Goal: Information Seeking & Learning: Compare options

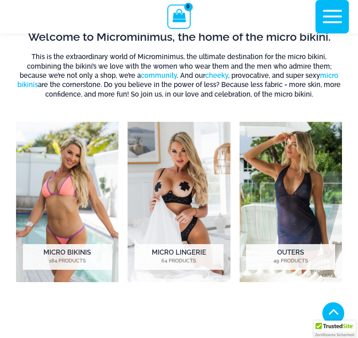
scroll to position [488, 0]
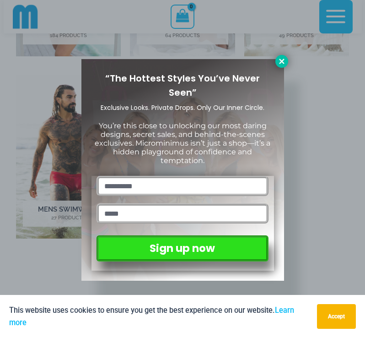
click at [285, 60] on icon at bounding box center [282, 61] width 8 height 8
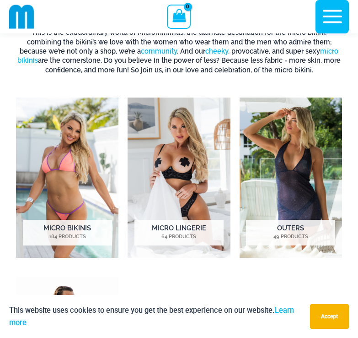
scroll to position [259, 0]
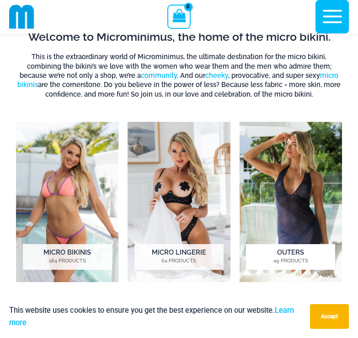
click at [292, 201] on img "Visit product category Outers" at bounding box center [291, 202] width 103 height 160
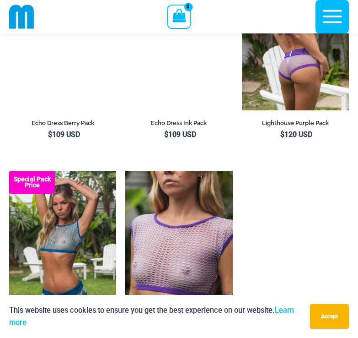
scroll to position [1415, 0]
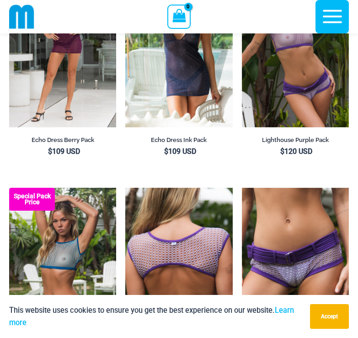
click at [181, 234] on img at bounding box center [178, 268] width 107 height 161
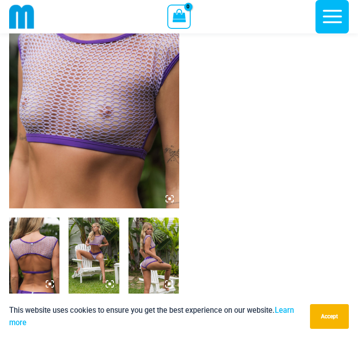
scroll to position [129, 0]
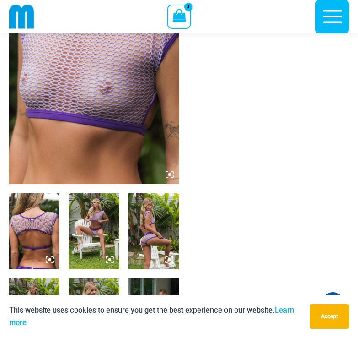
click at [171, 168] on img at bounding box center [94, 56] width 170 height 255
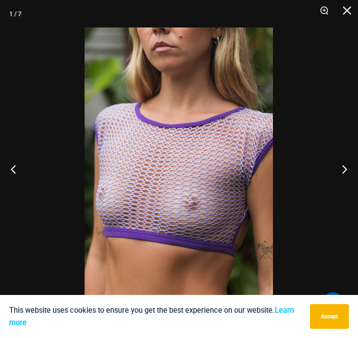
click at [169, 174] on img at bounding box center [179, 168] width 189 height 283
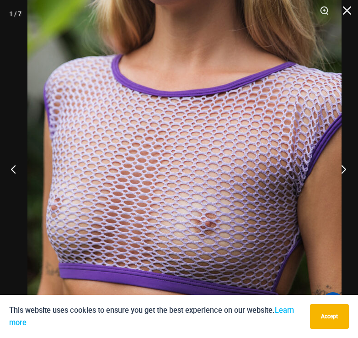
click at [341, 173] on button "Next" at bounding box center [341, 169] width 34 height 46
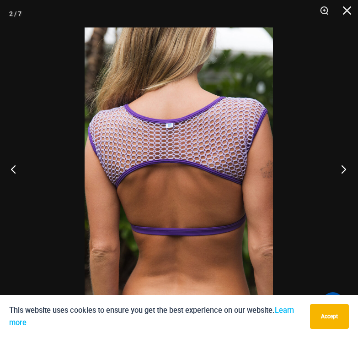
click at [341, 173] on button "Next" at bounding box center [341, 169] width 34 height 46
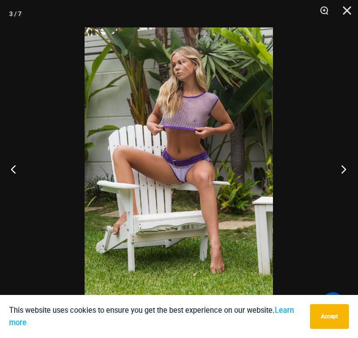
click at [341, 173] on button "Next" at bounding box center [341, 169] width 34 height 46
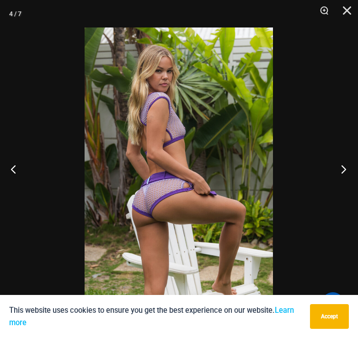
click at [341, 173] on button "Next" at bounding box center [341, 169] width 34 height 46
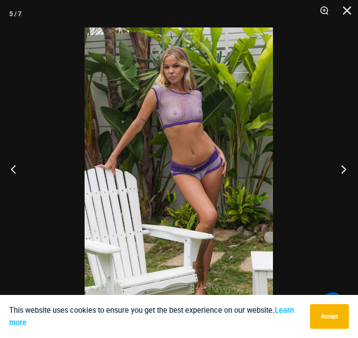
click at [341, 173] on button "Next" at bounding box center [341, 169] width 34 height 46
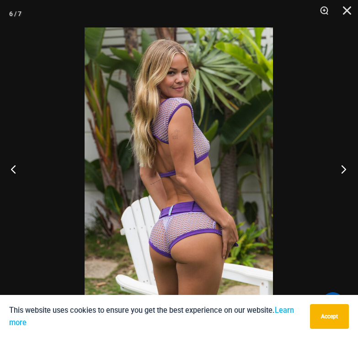
click at [341, 173] on button "Next" at bounding box center [341, 169] width 34 height 46
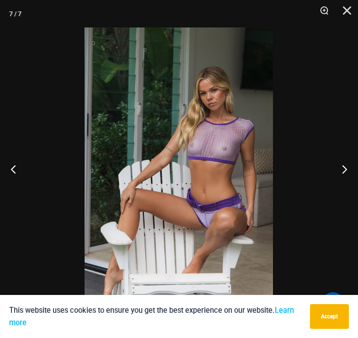
click at [226, 149] on img at bounding box center [179, 168] width 189 height 283
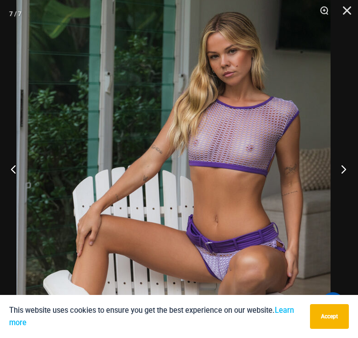
click at [340, 169] on button "Next" at bounding box center [341, 169] width 34 height 46
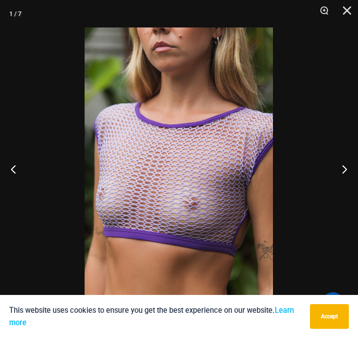
click at [222, 171] on img at bounding box center [179, 168] width 189 height 283
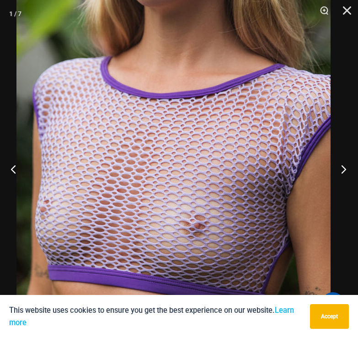
click at [343, 171] on button "Next" at bounding box center [341, 169] width 34 height 46
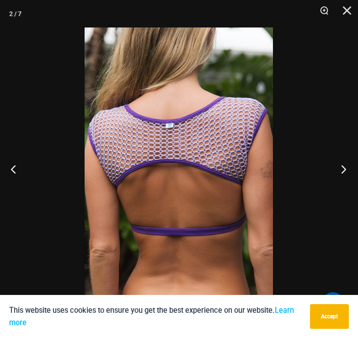
click at [343, 171] on button "Next" at bounding box center [341, 169] width 34 height 46
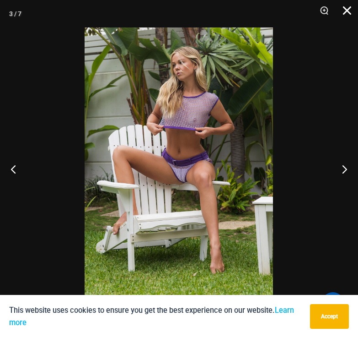
click at [347, 11] on button "Close" at bounding box center [344, 13] width 23 height 27
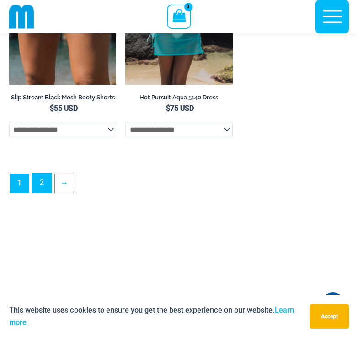
scroll to position [2646, 0]
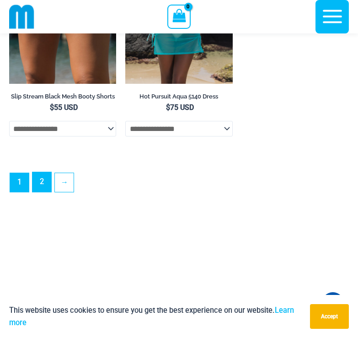
click at [44, 192] on link "2" at bounding box center [42, 182] width 19 height 20
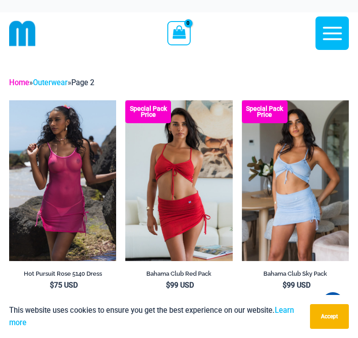
click at [20, 86] on link "Home" at bounding box center [19, 82] width 20 height 9
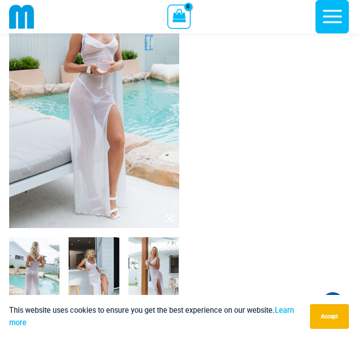
scroll to position [83, 0]
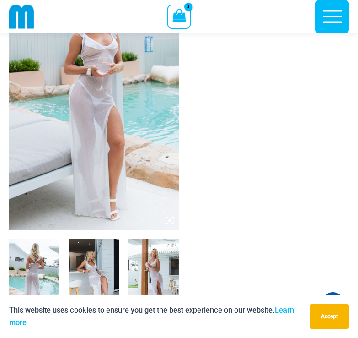
click at [168, 179] on img at bounding box center [94, 102] width 170 height 255
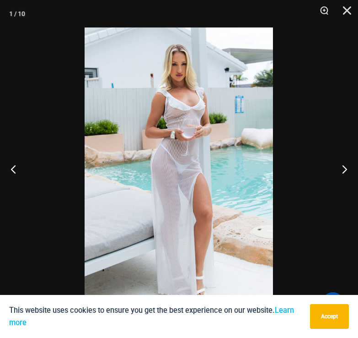
click at [187, 172] on img at bounding box center [179, 168] width 189 height 283
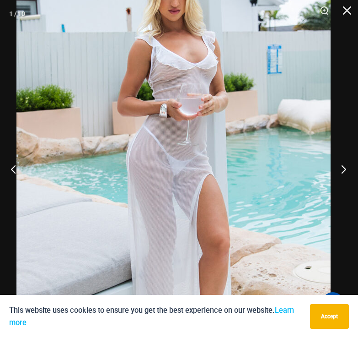
click at [340, 168] on button "Next" at bounding box center [341, 169] width 34 height 46
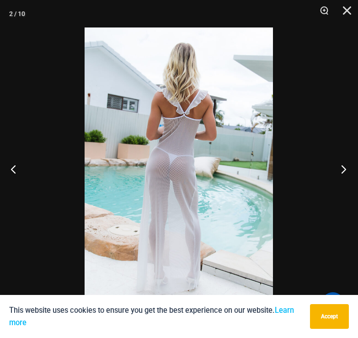
click at [340, 168] on button "Next" at bounding box center [341, 169] width 34 height 46
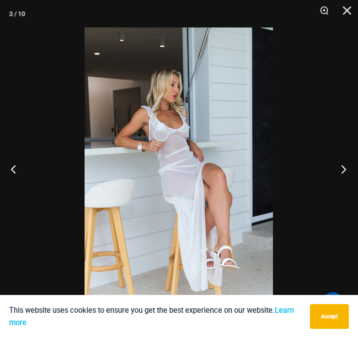
click at [340, 168] on button "Next" at bounding box center [341, 169] width 34 height 46
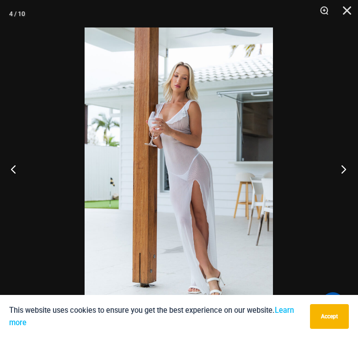
click at [340, 168] on button "Next" at bounding box center [341, 169] width 34 height 46
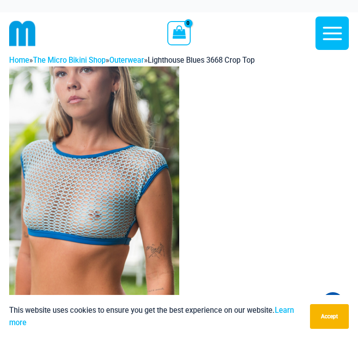
click at [77, 184] on img at bounding box center [94, 193] width 170 height 255
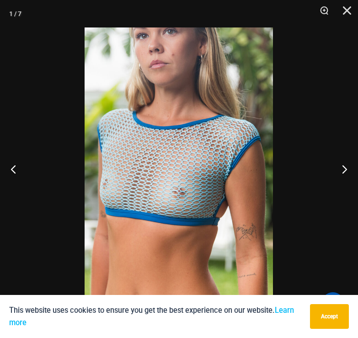
click at [198, 199] on img at bounding box center [179, 168] width 189 height 283
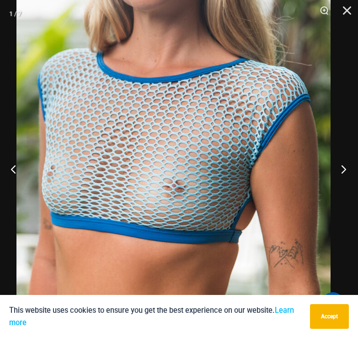
click at [344, 173] on button "Next" at bounding box center [341, 169] width 34 height 46
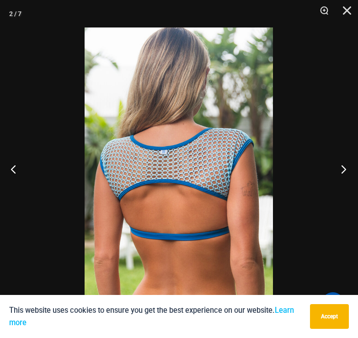
click at [344, 173] on button "Next" at bounding box center [341, 169] width 34 height 46
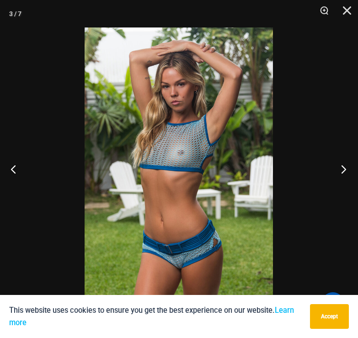
click at [344, 173] on button "Next" at bounding box center [341, 169] width 34 height 46
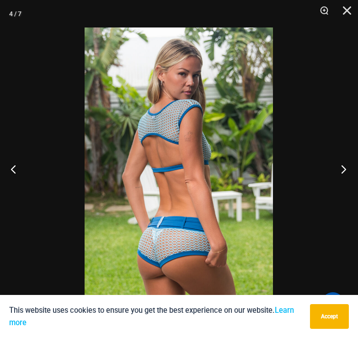
click at [344, 173] on button "Next" at bounding box center [341, 169] width 34 height 46
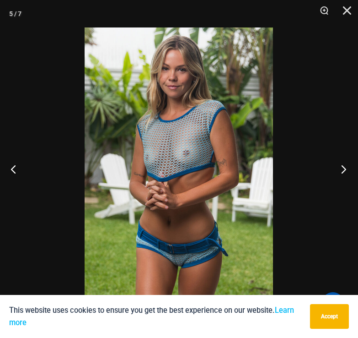
click at [344, 173] on button "Next" at bounding box center [341, 169] width 34 height 46
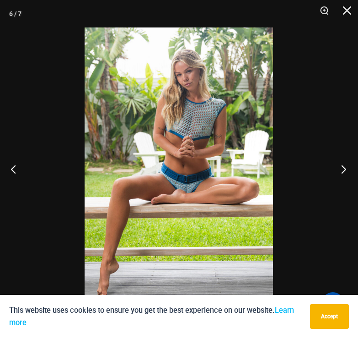
click at [344, 173] on button "Next" at bounding box center [341, 169] width 34 height 46
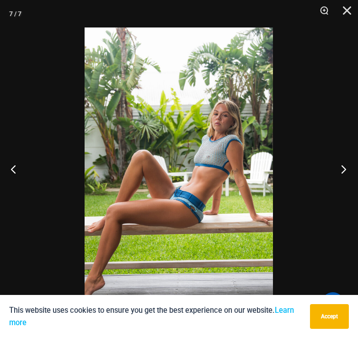
click at [344, 173] on button "Next" at bounding box center [341, 169] width 34 height 46
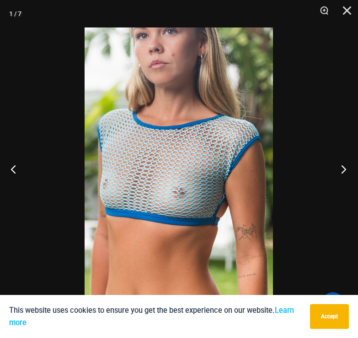
click at [344, 173] on button "Next" at bounding box center [341, 169] width 34 height 46
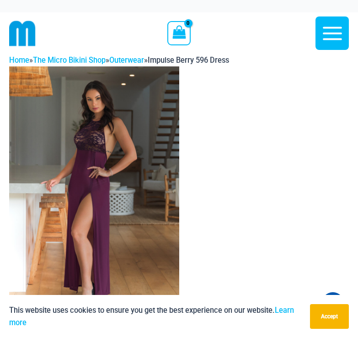
click at [78, 199] on img at bounding box center [94, 193] width 170 height 255
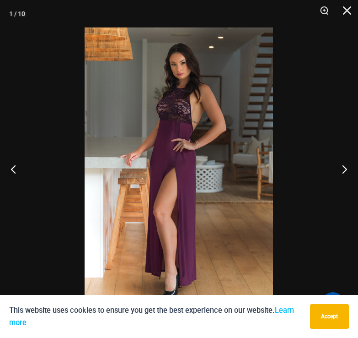
click at [150, 158] on img at bounding box center [179, 168] width 189 height 283
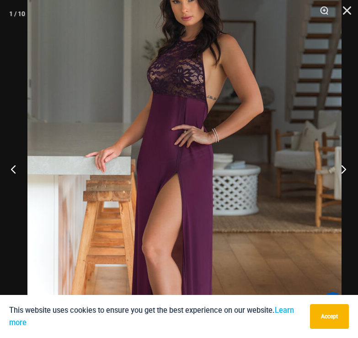
click at [343, 170] on button "Next" at bounding box center [341, 169] width 34 height 46
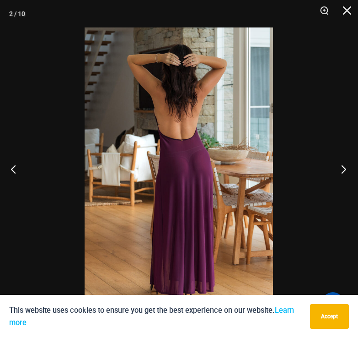
click at [343, 170] on button "Next" at bounding box center [341, 169] width 34 height 46
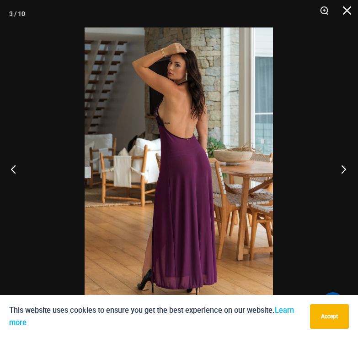
click at [343, 170] on button "Next" at bounding box center [341, 169] width 34 height 46
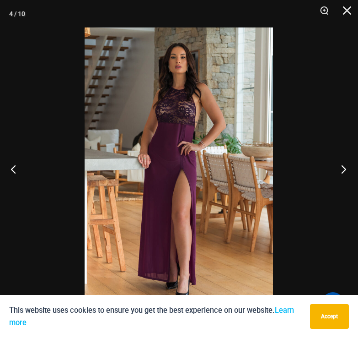
click at [343, 170] on button "Next" at bounding box center [341, 169] width 34 height 46
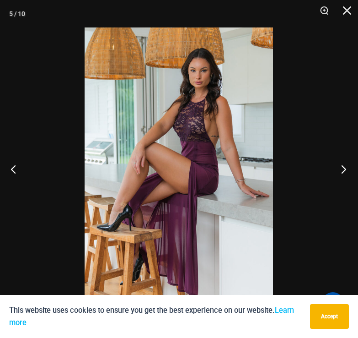
click at [343, 170] on button "Next" at bounding box center [341, 169] width 34 height 46
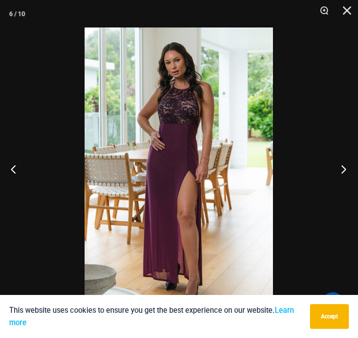
click at [343, 170] on button "Next" at bounding box center [341, 169] width 34 height 46
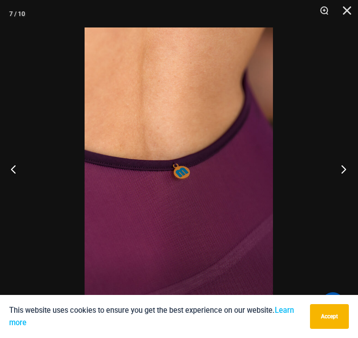
click at [343, 170] on button "Next" at bounding box center [341, 169] width 34 height 46
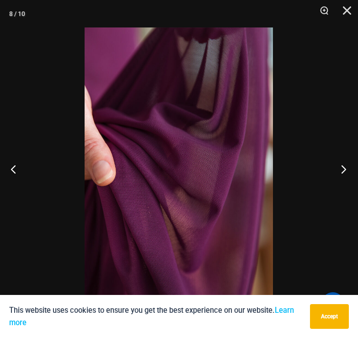
click at [343, 170] on button "Next" at bounding box center [341, 169] width 34 height 46
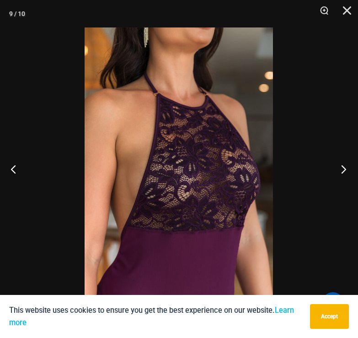
click at [343, 170] on button "Next" at bounding box center [341, 169] width 34 height 46
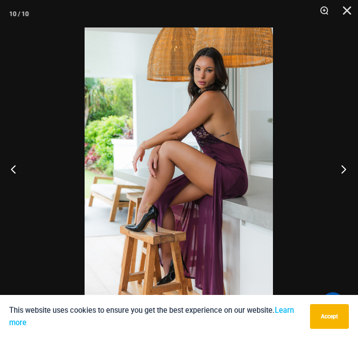
click at [343, 170] on button "Next" at bounding box center [341, 169] width 34 height 46
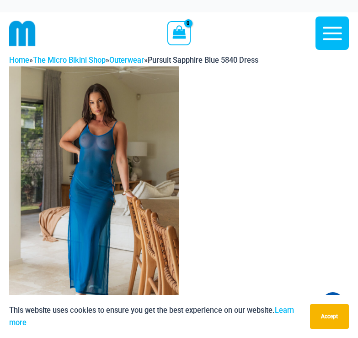
click at [76, 159] on img at bounding box center [94, 193] width 170 height 255
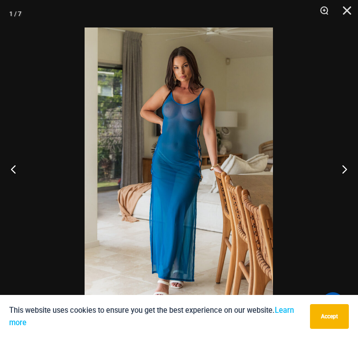
click at [156, 145] on img at bounding box center [179, 168] width 189 height 283
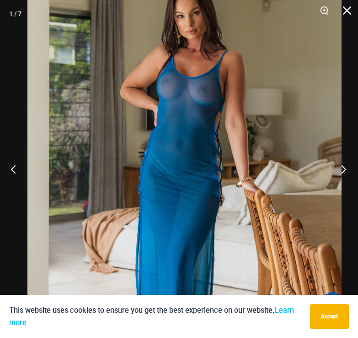
click at [344, 172] on button "Next" at bounding box center [341, 169] width 34 height 46
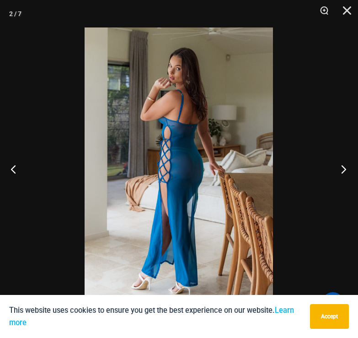
click at [344, 172] on button "Next" at bounding box center [341, 169] width 34 height 46
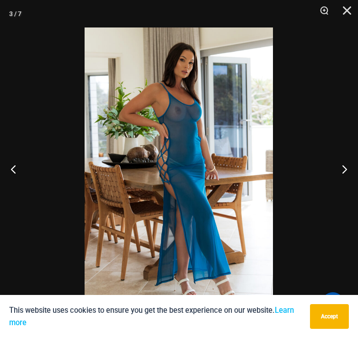
click at [172, 132] on img at bounding box center [179, 168] width 189 height 283
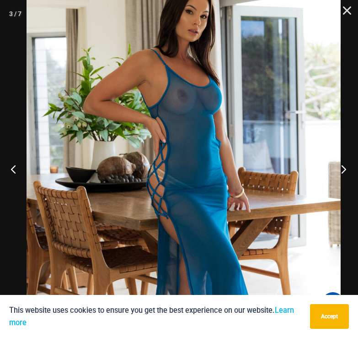
click at [346, 170] on button "Next" at bounding box center [341, 169] width 34 height 46
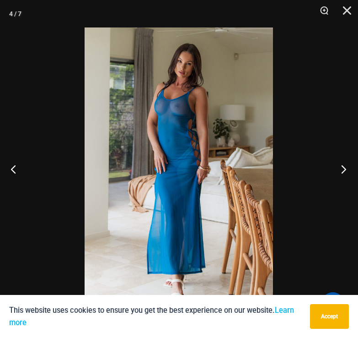
click at [346, 170] on button "Next" at bounding box center [341, 169] width 34 height 46
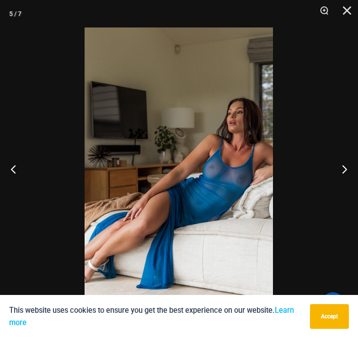
click at [232, 169] on img at bounding box center [179, 168] width 189 height 283
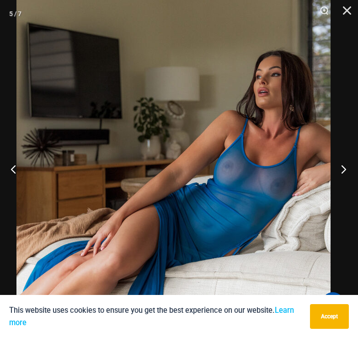
click at [346, 169] on button "Next" at bounding box center [341, 169] width 34 height 46
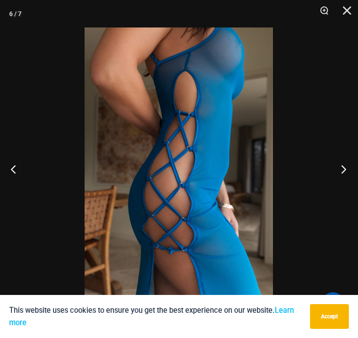
click at [346, 169] on button "Next" at bounding box center [341, 169] width 34 height 46
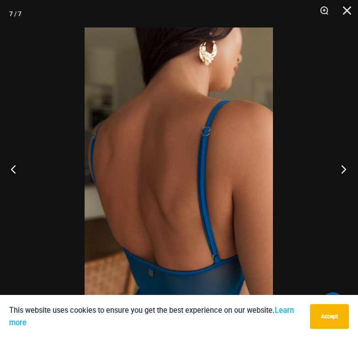
click at [346, 169] on button "Next" at bounding box center [341, 169] width 34 height 46
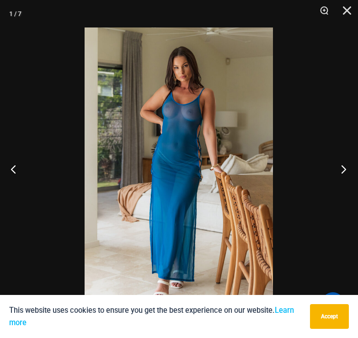
click at [346, 169] on button "Next" at bounding box center [341, 169] width 34 height 46
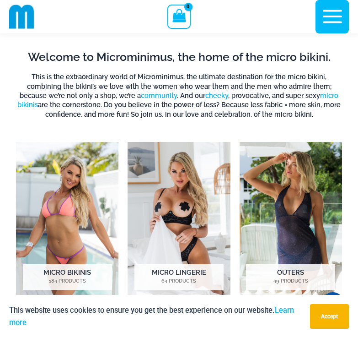
scroll to position [312, 0]
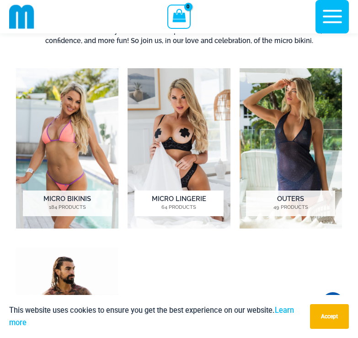
click at [185, 141] on img "Visit product category Micro Lingerie" at bounding box center [179, 148] width 103 height 160
click at [68, 138] on img "Visit product category Micro Bikinis" at bounding box center [67, 148] width 103 height 160
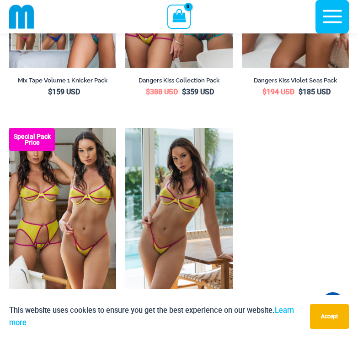
scroll to position [2546, 0]
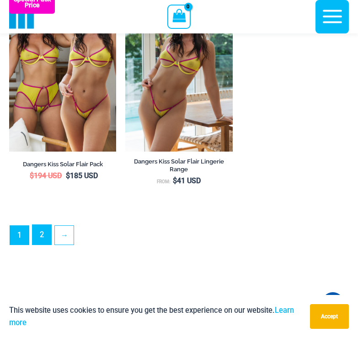
click at [42, 244] on link "2" at bounding box center [42, 235] width 19 height 20
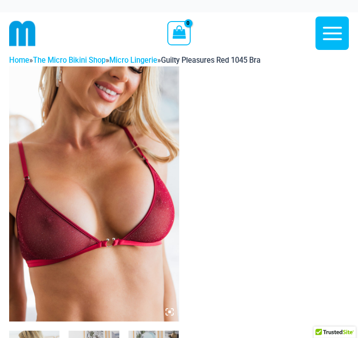
click at [53, 225] on img at bounding box center [94, 193] width 170 height 255
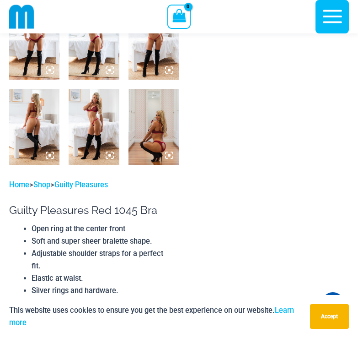
scroll to position [129, 0]
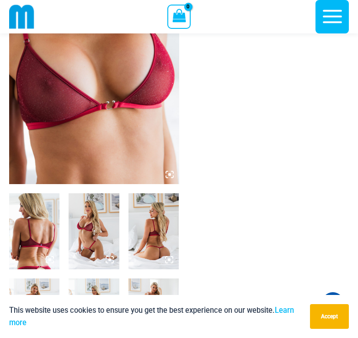
click at [173, 170] on img at bounding box center [94, 56] width 170 height 255
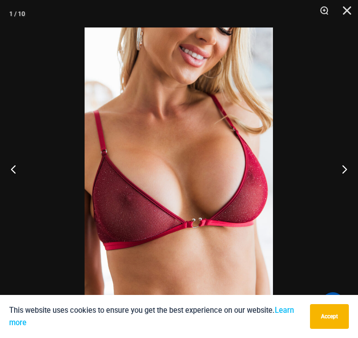
click at [173, 178] on img at bounding box center [179, 168] width 189 height 283
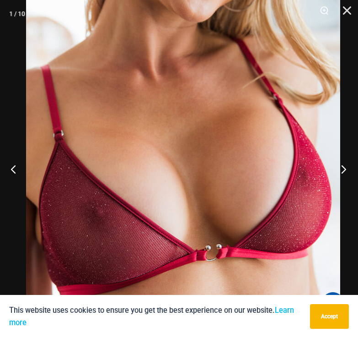
click at [342, 164] on button "Next" at bounding box center [341, 169] width 34 height 46
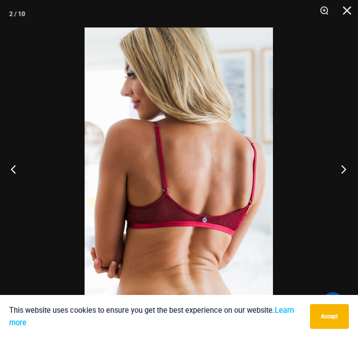
click at [341, 164] on button "Next" at bounding box center [341, 169] width 34 height 46
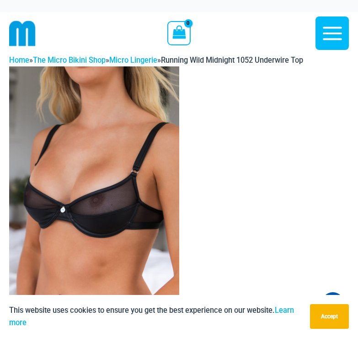
click at [112, 223] on img at bounding box center [94, 193] width 170 height 255
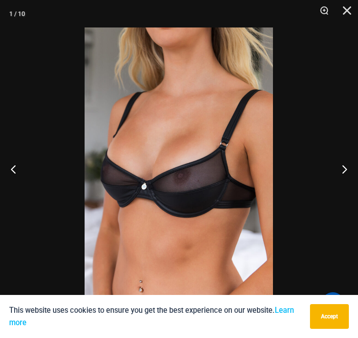
click at [112, 223] on img at bounding box center [179, 168] width 189 height 283
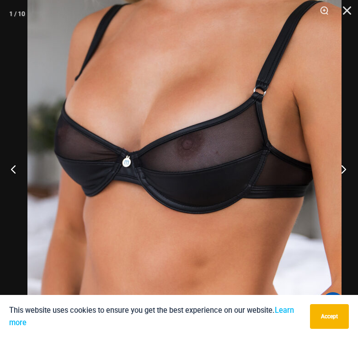
click at [341, 167] on button "Next" at bounding box center [341, 169] width 34 height 46
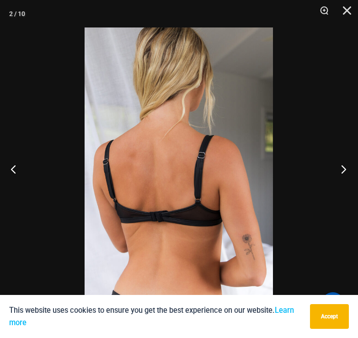
click at [341, 167] on button "Next" at bounding box center [341, 169] width 34 height 46
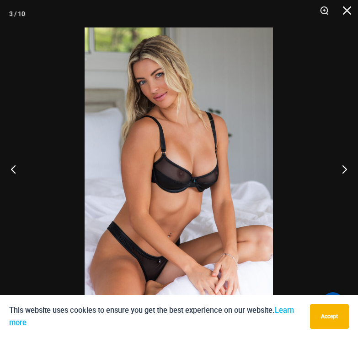
click at [194, 159] on img at bounding box center [179, 168] width 189 height 283
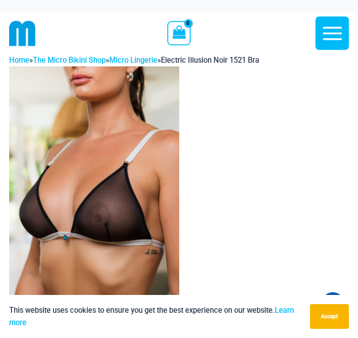
click at [119, 216] on img at bounding box center [94, 193] width 170 height 255
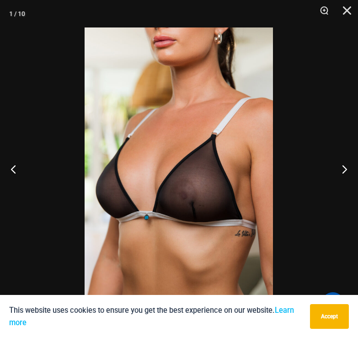
click at [118, 214] on img at bounding box center [179, 168] width 189 height 283
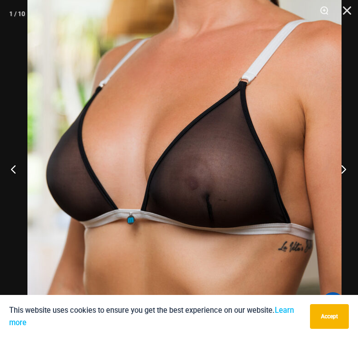
click at [340, 169] on button "Next" at bounding box center [341, 169] width 34 height 46
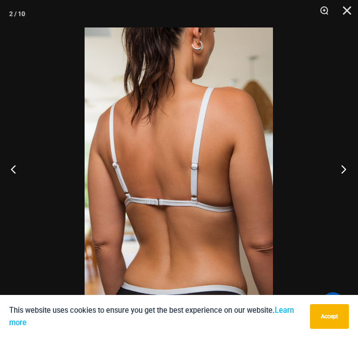
click at [340, 169] on button "Next" at bounding box center [341, 169] width 34 height 46
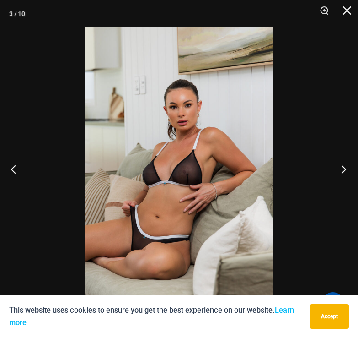
click at [340, 169] on button "Next" at bounding box center [341, 169] width 34 height 46
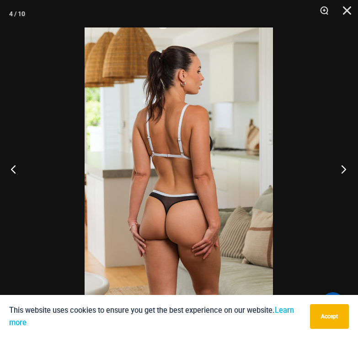
click at [340, 169] on button "Next" at bounding box center [341, 169] width 34 height 46
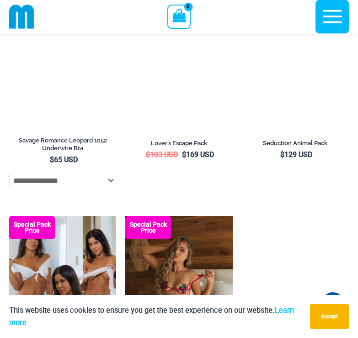
scroll to position [2601, 0]
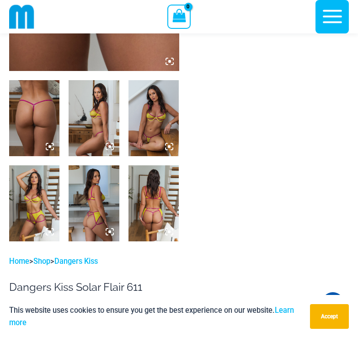
scroll to position [129, 0]
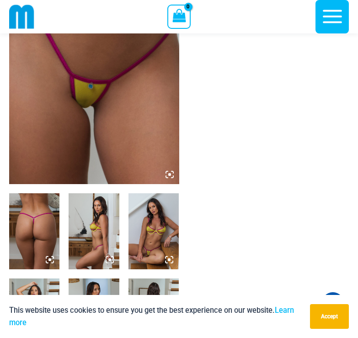
click at [168, 174] on icon at bounding box center [170, 174] width 8 height 8
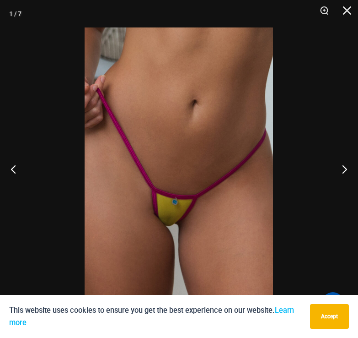
click at [170, 179] on img at bounding box center [179, 168] width 189 height 283
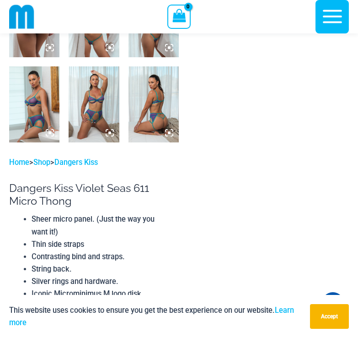
scroll to position [358, 0]
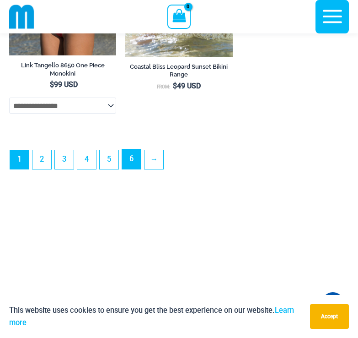
scroll to position [2877, 0]
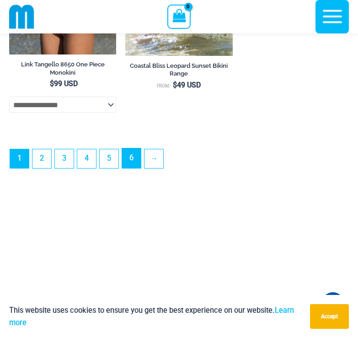
click at [139, 168] on link "6" at bounding box center [131, 158] width 19 height 20
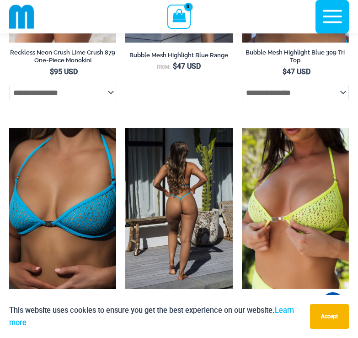
scroll to position [816, 0]
